Goal: Task Accomplishment & Management: Use online tool/utility

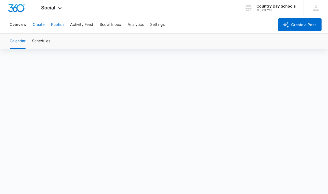
click at [40, 24] on button "Create" at bounding box center [39, 24] width 12 height 17
click at [59, 24] on button "Publish" at bounding box center [57, 24] width 13 height 17
